Goal: Find contact information

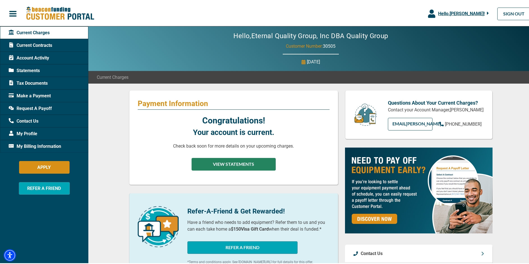
click at [237, 161] on button "VIEW STATEMENTS" at bounding box center [233, 163] width 84 height 13
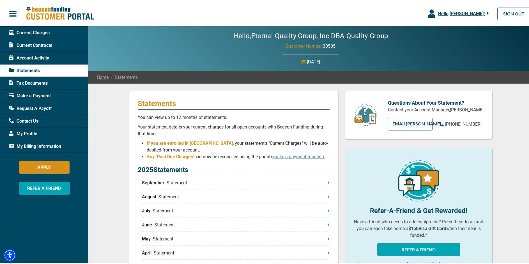
click at [171, 180] on p "September - Statement" at bounding box center [236, 181] width 188 height 7
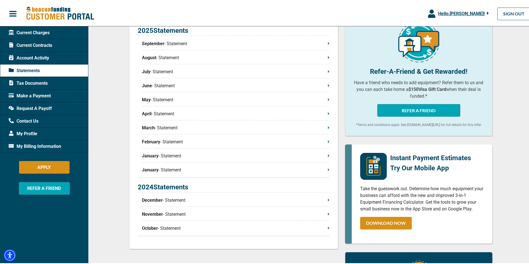
scroll to position [168, 0]
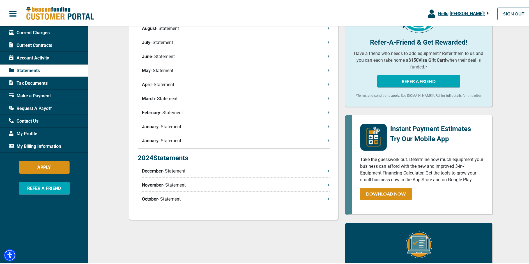
click at [45, 54] on span "Account Activity" at bounding box center [29, 57] width 40 height 7
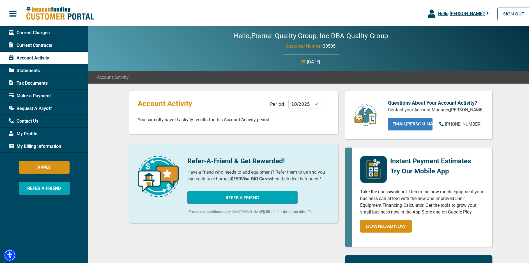
click at [413, 123] on link "EMAIL [PERSON_NAME]" at bounding box center [410, 123] width 45 height 13
click at [40, 124] on div "Contact Us" at bounding box center [44, 120] width 88 height 13
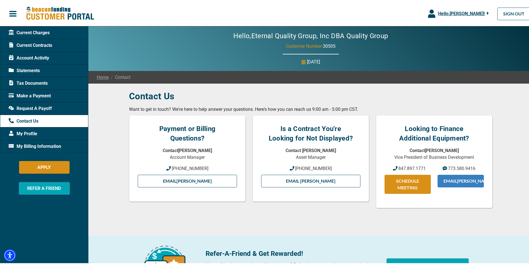
click at [459, 184] on link "Email [PERSON_NAME]" at bounding box center [460, 180] width 46 height 13
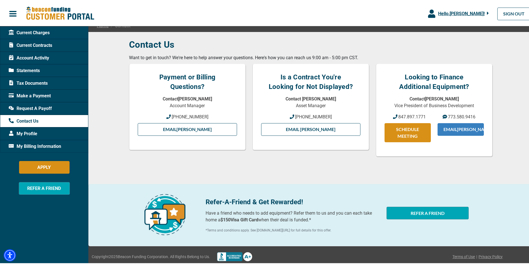
scroll to position [56, 0]
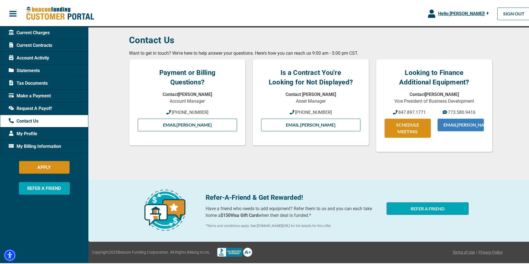
click at [455, 123] on link "Email [PERSON_NAME]" at bounding box center [460, 123] width 46 height 13
click at [446, 122] on link "Email [PERSON_NAME]" at bounding box center [460, 123] width 46 height 13
click at [450, 13] on span "Hello, [PERSON_NAME] !" at bounding box center [461, 12] width 47 height 5
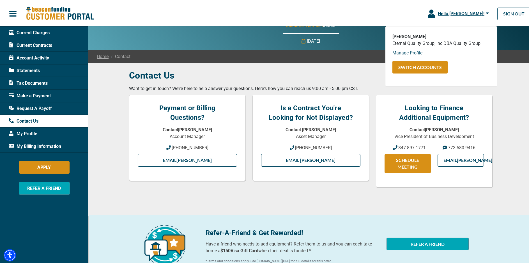
scroll to position [0, 0]
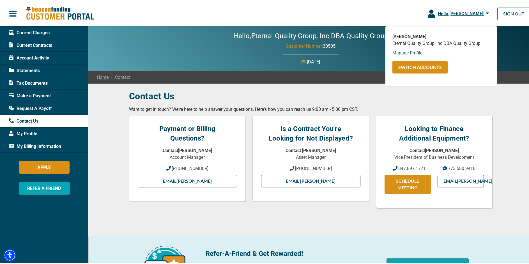
click at [36, 132] on span "My Profile" at bounding box center [23, 132] width 29 height 7
